Goal: Information Seeking & Learning: Learn about a topic

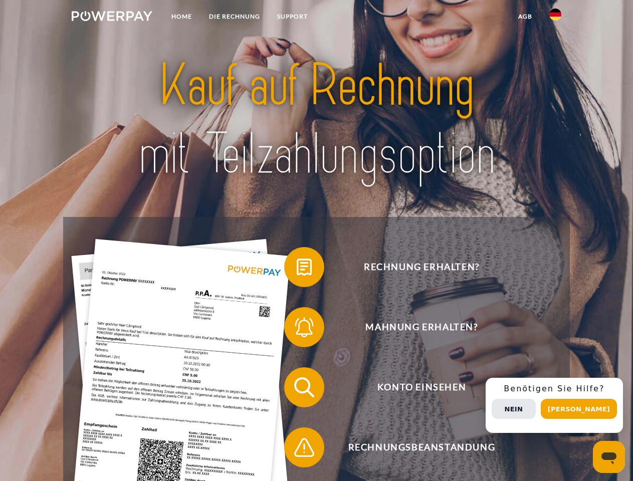
click at [112, 18] on img at bounding box center [112, 16] width 81 height 10
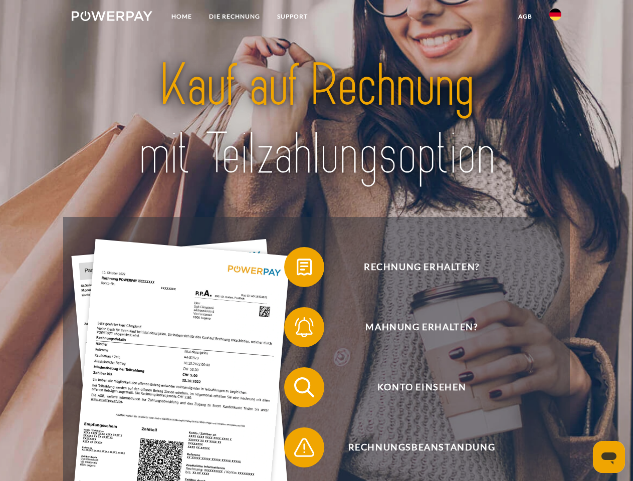
click at [556, 18] on img at bounding box center [556, 15] width 12 height 12
click at [525, 17] on link "agb" at bounding box center [525, 17] width 31 height 18
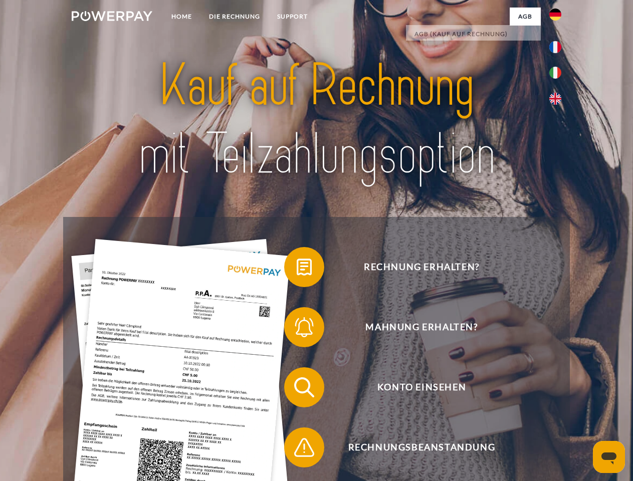
click at [297, 269] on span at bounding box center [289, 267] width 50 height 50
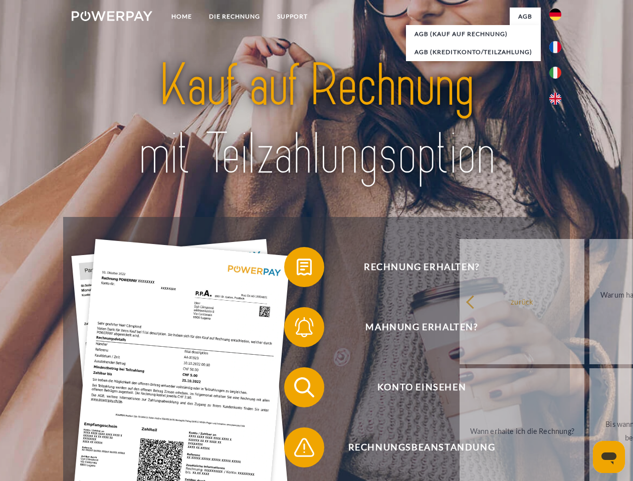
click at [297, 329] on span at bounding box center [289, 327] width 50 height 50
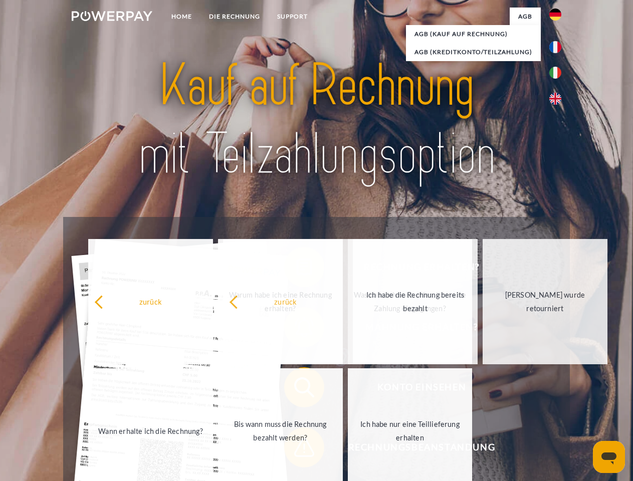
click at [297, 450] on span at bounding box center [289, 448] width 50 height 50
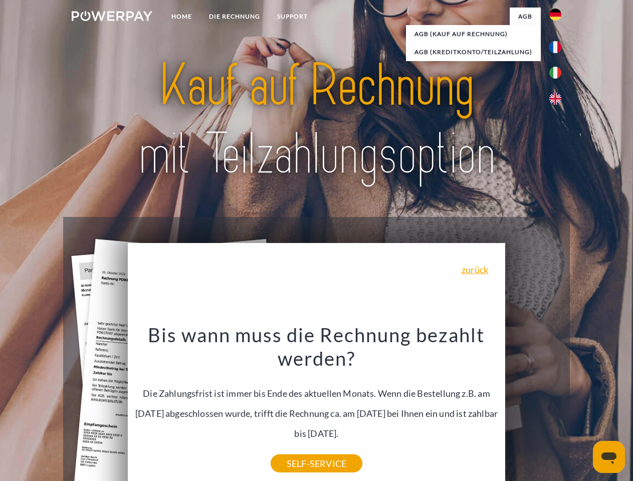
click at [558, 406] on div "Rechnung erhalten? Mahnung erhalten? Konto einsehen" at bounding box center [316, 417] width 506 height 401
click at [534, 408] on span "Konto einsehen" at bounding box center [422, 388] width 246 height 40
click at [583, 409] on header "Home DIE RECHNUNG SUPPORT" at bounding box center [316, 346] width 633 height 693
